Goal: Navigation & Orientation: Understand site structure

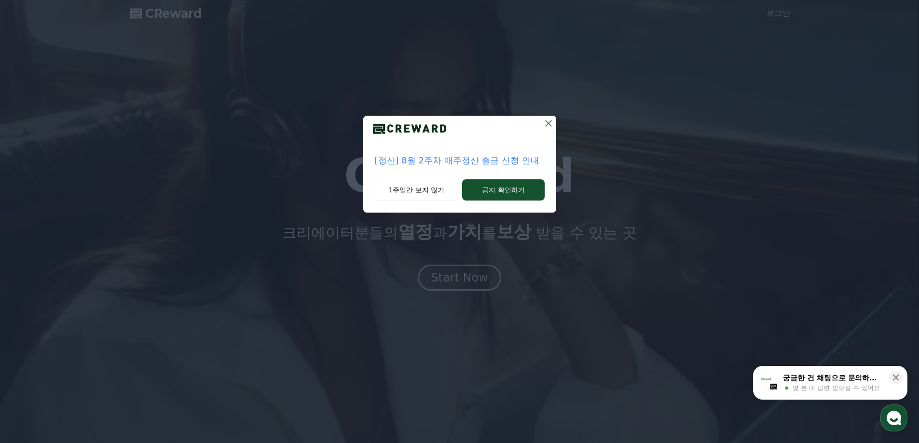
click at [548, 122] on icon at bounding box center [549, 124] width 12 height 12
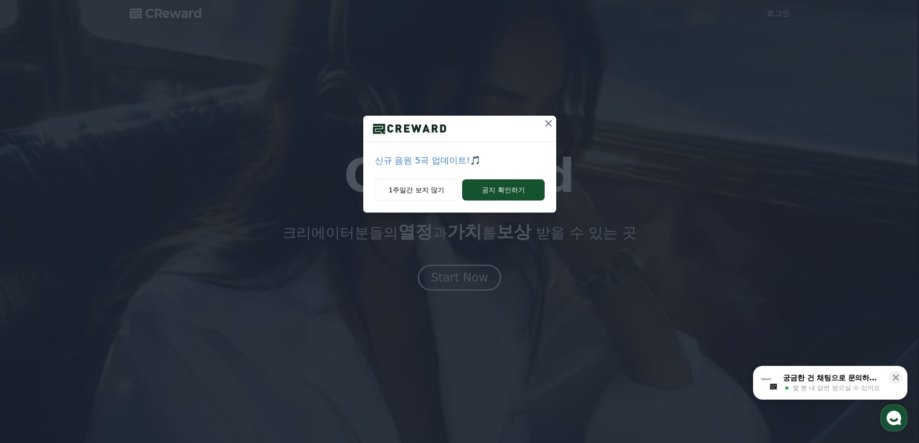
click at [547, 122] on icon at bounding box center [548, 123] width 7 height 7
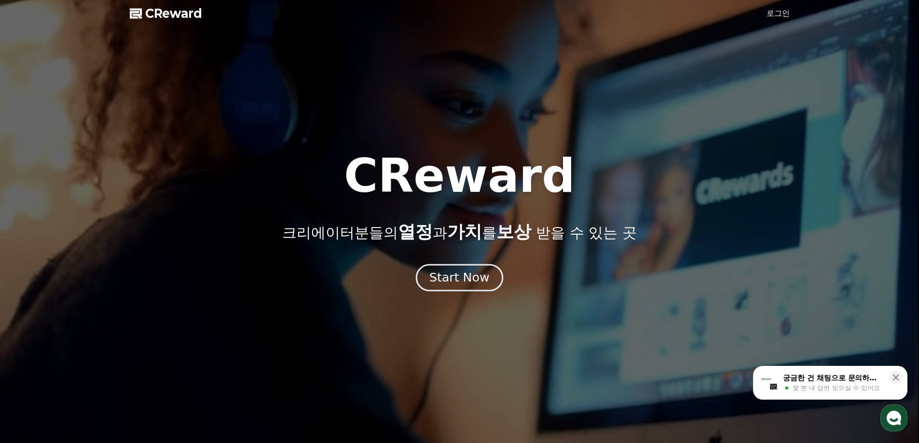
click at [448, 279] on div "Start Now" at bounding box center [459, 278] width 60 height 16
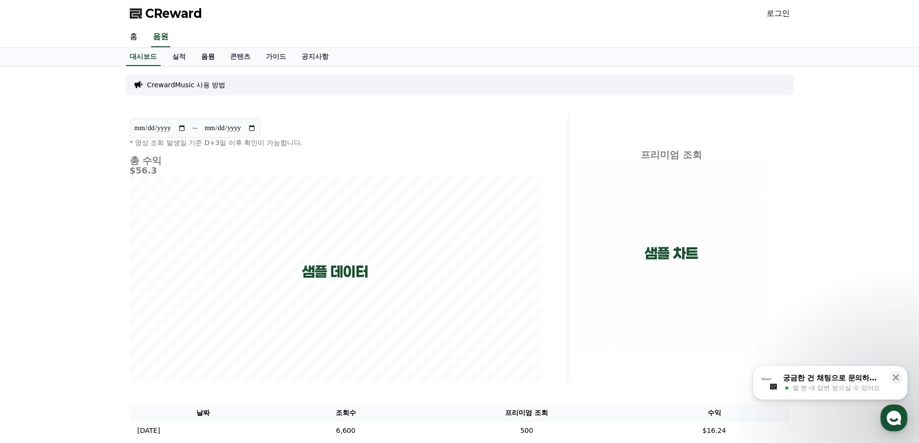
click at [199, 60] on link "음원" at bounding box center [207, 57] width 29 height 18
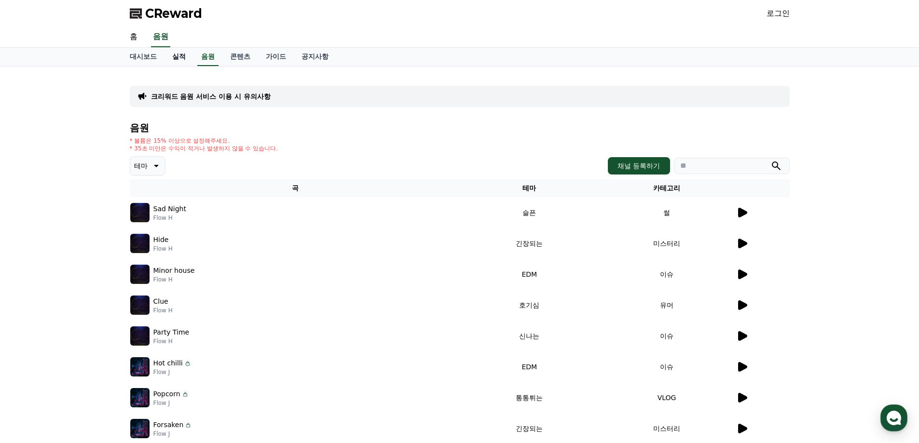
click at [182, 59] on link "실적" at bounding box center [178, 57] width 29 height 18
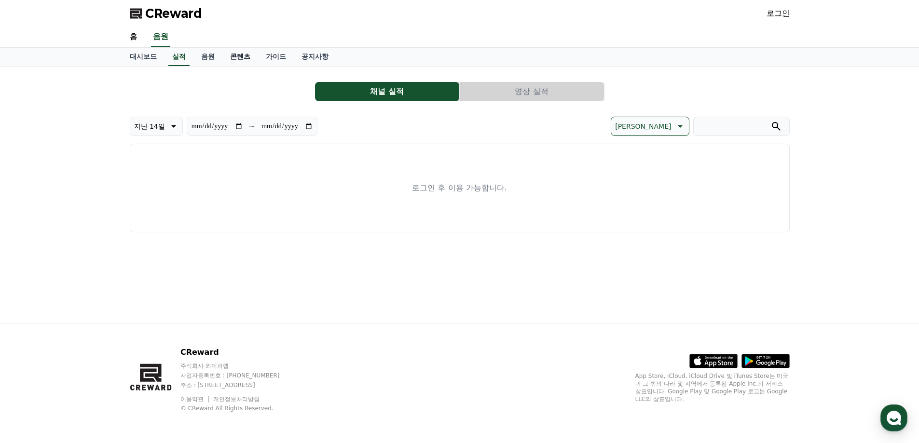
click at [237, 58] on link "콘텐츠" at bounding box center [240, 57] width 36 height 18
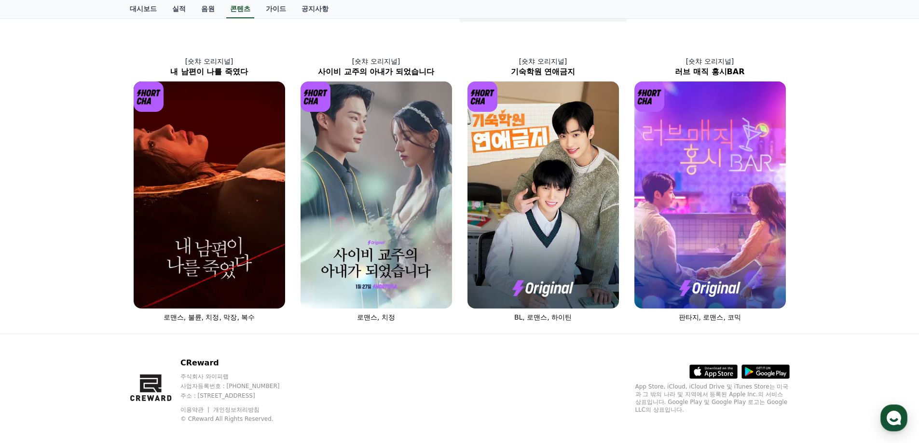
scroll to position [348, 0]
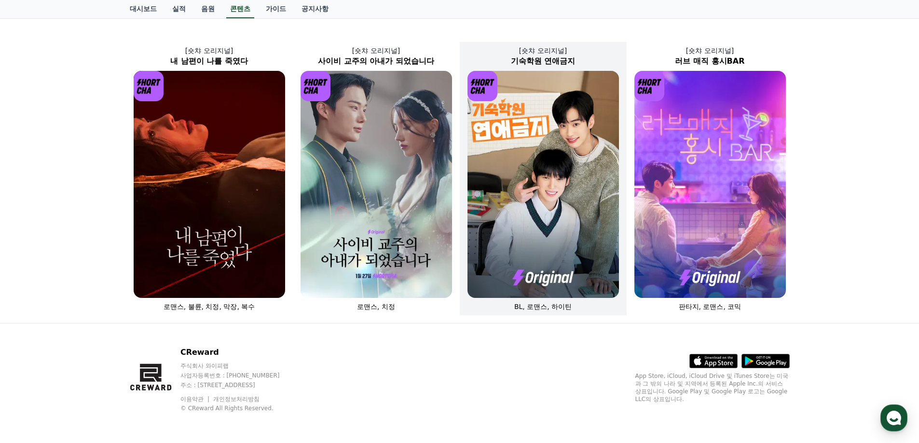
click at [559, 186] on img at bounding box center [542, 184] width 151 height 227
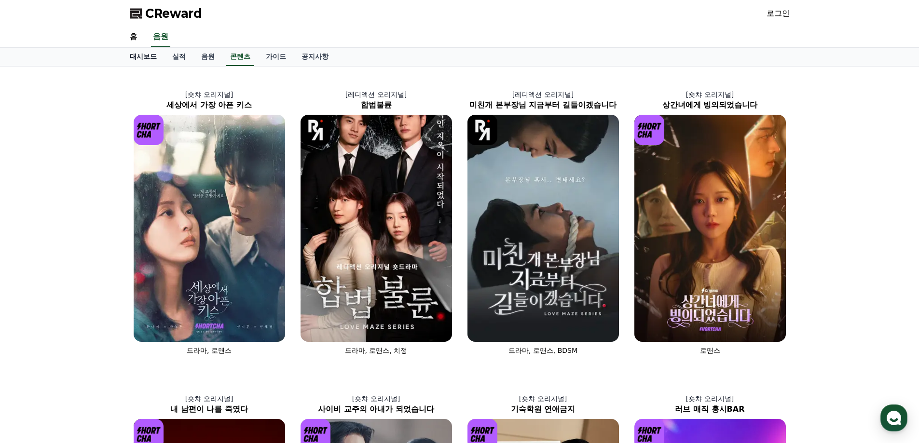
click at [138, 57] on link "대시보드" at bounding box center [143, 57] width 42 height 18
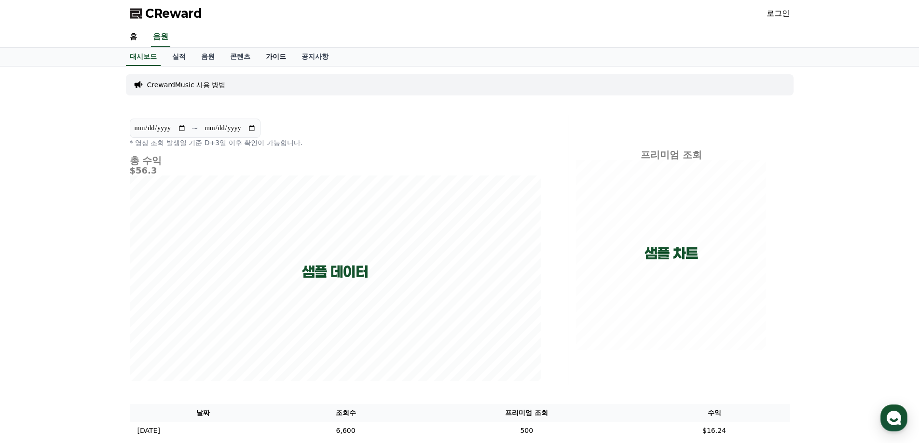
click at [277, 58] on link "가이드" at bounding box center [276, 57] width 36 height 18
